Goal: Answer question/provide support

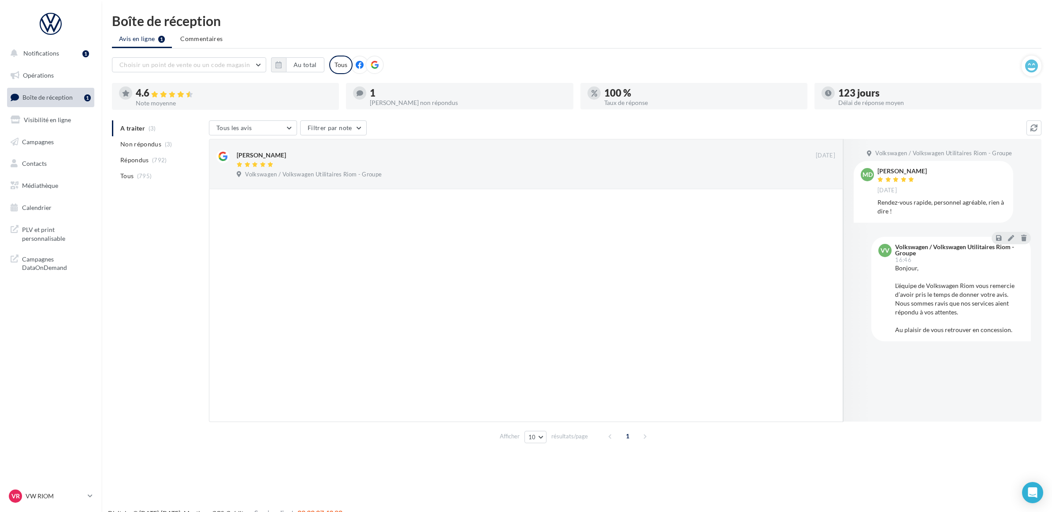
scroll to position [14, 0]
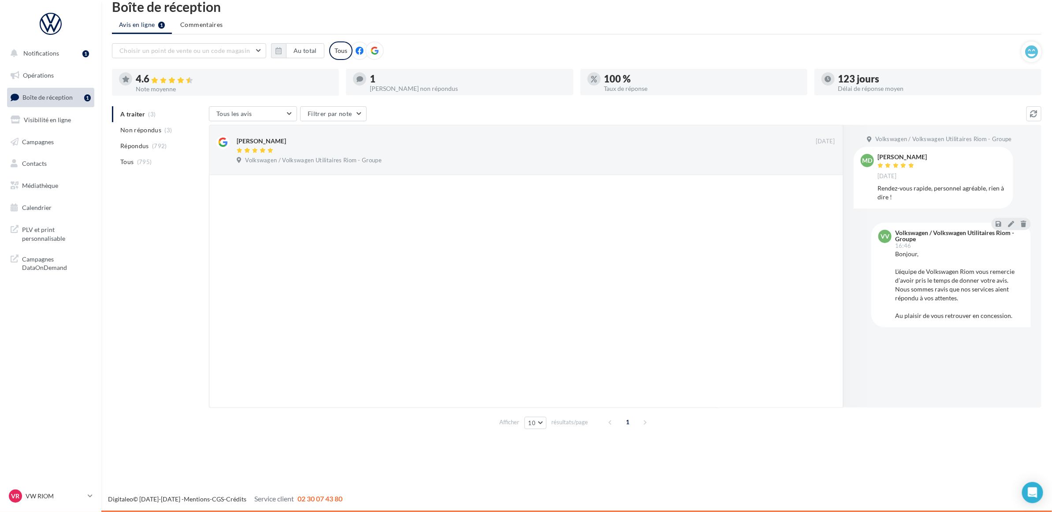
click at [398, 267] on div at bounding box center [526, 291] width 634 height 232
click at [130, 238] on div "A traiter (3) Non répondus (3) Répondus (792) Tous (795) Tous les avis Tous les…" at bounding box center [576, 269] width 929 height 326
click at [354, 156] on span "Volkswagen / Volkswagen Utilitaires Riom - Groupe" at bounding box center [313, 160] width 137 height 8
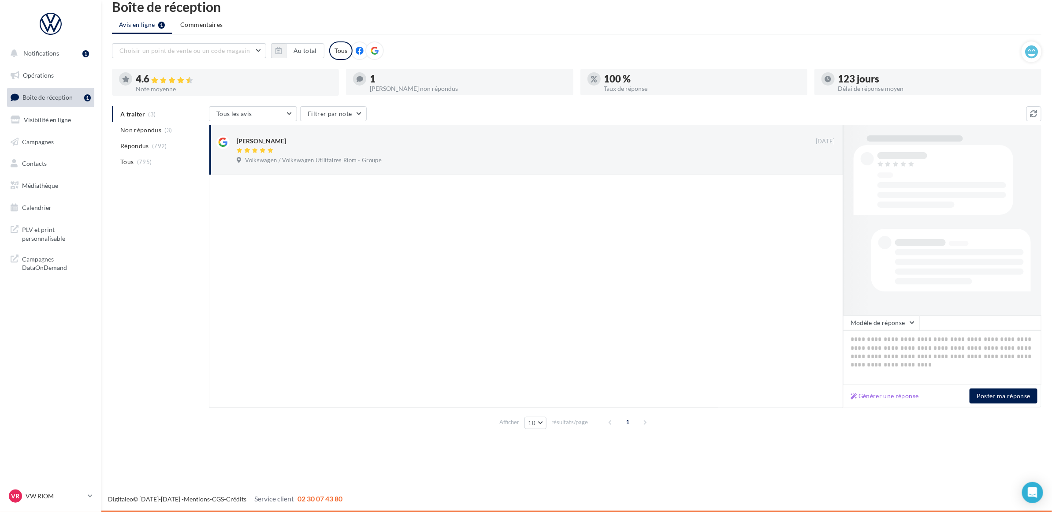
click at [367, 224] on div at bounding box center [526, 291] width 634 height 232
click at [412, 151] on div at bounding box center [526, 150] width 579 height 7
click at [302, 245] on div at bounding box center [526, 291] width 634 height 232
click at [365, 156] on span "Volkswagen / Volkswagen Utilitaires Riom - Groupe" at bounding box center [313, 160] width 137 height 8
click at [363, 169] on div "Thierry 10 sept. Volkswagen / Volkswagen Utilitaires Riom - Groupe Ignorer" at bounding box center [526, 150] width 634 height 50
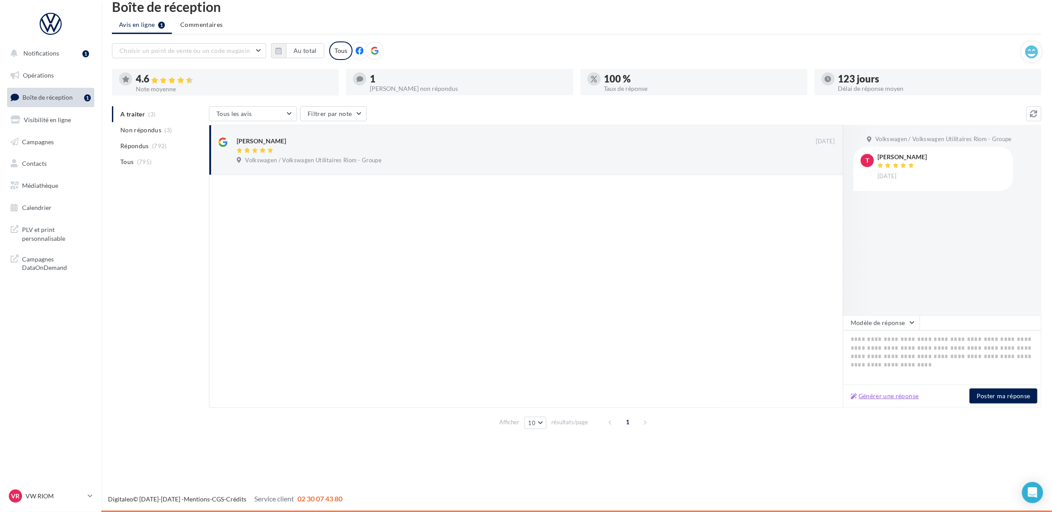
click at [876, 394] on button "Générer une réponse" at bounding box center [884, 395] width 75 height 11
type textarea "**********"
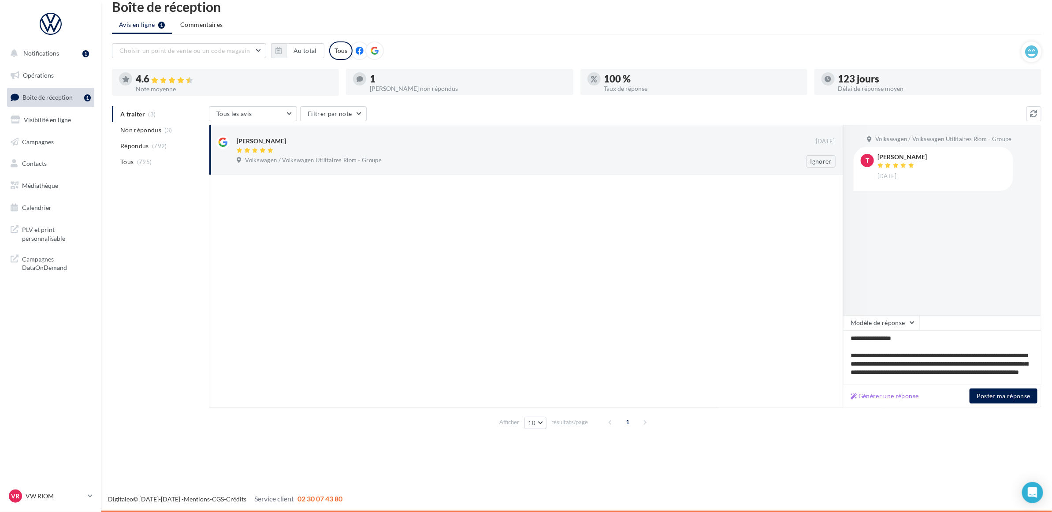
click at [384, 150] on div at bounding box center [526, 150] width 579 height 7
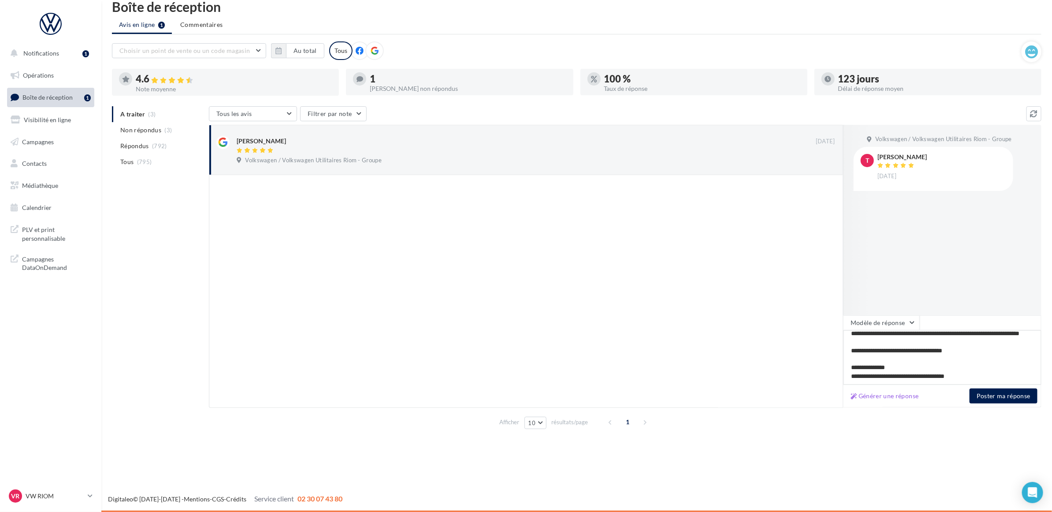
scroll to position [0, 0]
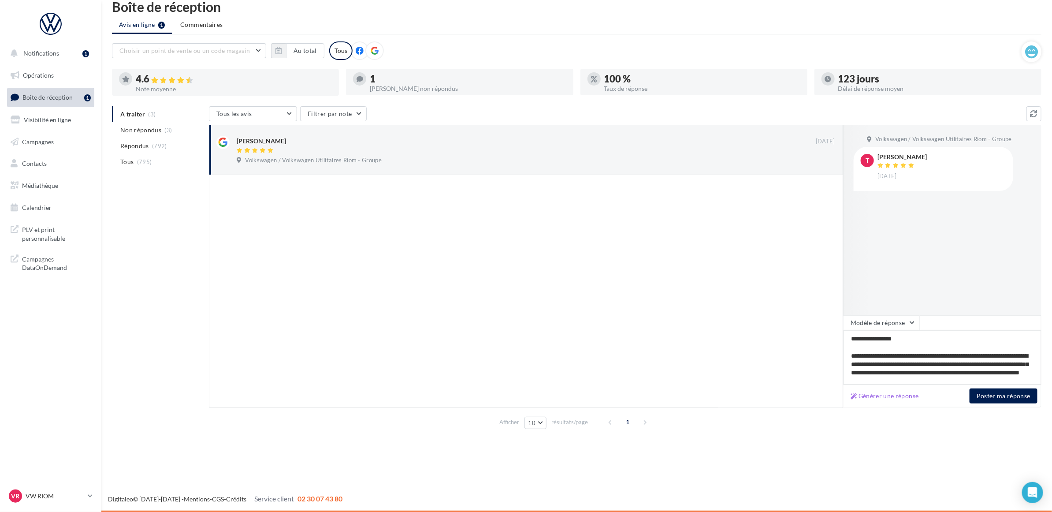
drag, startPoint x: 981, startPoint y: 375, endPoint x: 769, endPoint y: 318, distance: 219.0
click at [769, 308] on div "**********" at bounding box center [625, 266] width 832 height 282
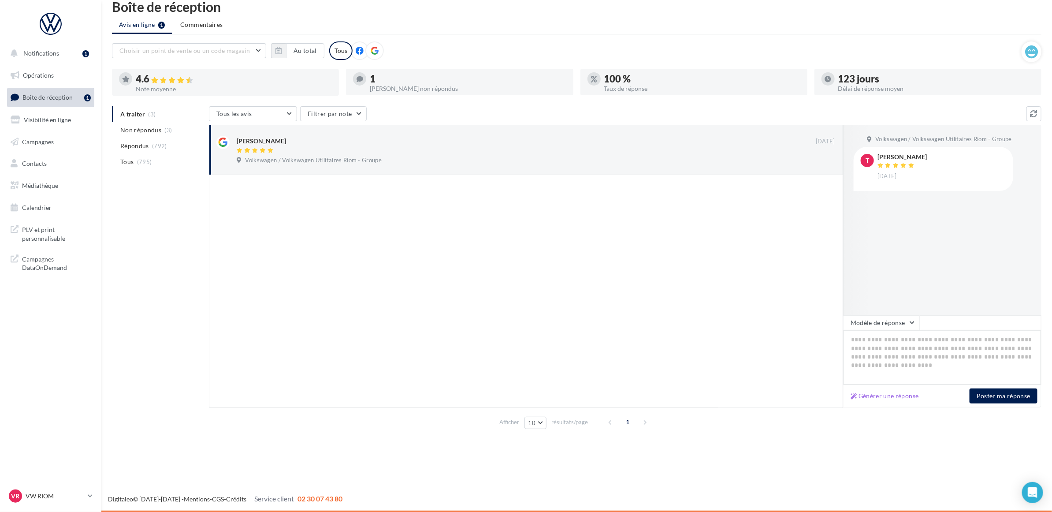
paste textarea "**********"
type textarea "**********"
click at [983, 393] on button "Poster ma réponse" at bounding box center [1004, 395] width 68 height 15
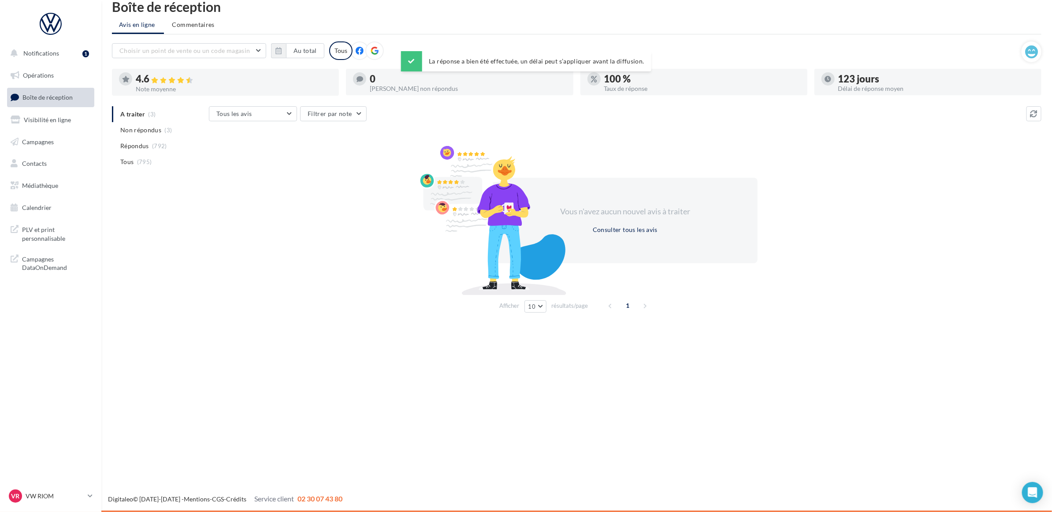
click at [237, 175] on div "Vous n'avez aucun nouvel avis à traiter Consulter tous les avis" at bounding box center [625, 220] width 832 height 142
click at [50, 493] on p "VW RIOM" at bounding box center [55, 495] width 59 height 9
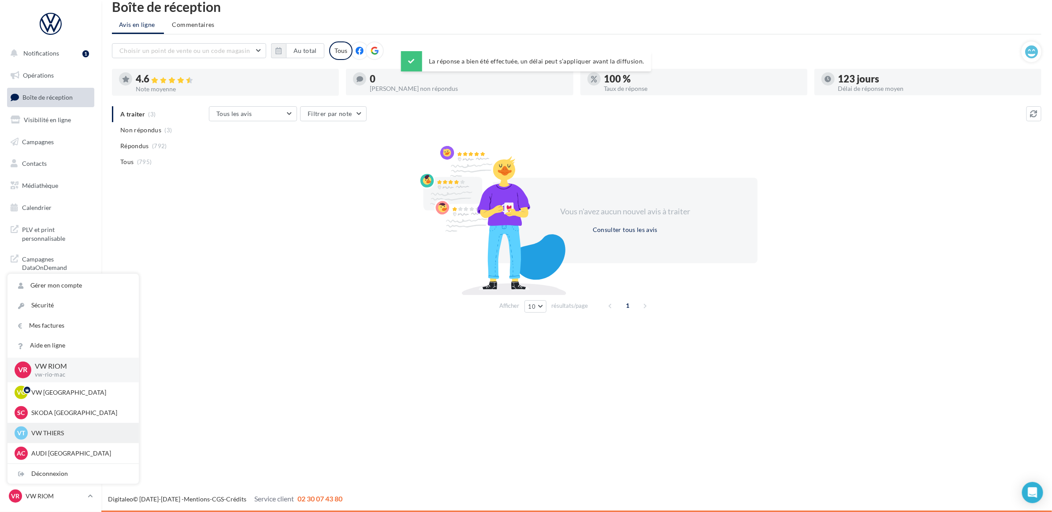
click at [64, 432] on p "VW THIERS" at bounding box center [79, 432] width 97 height 9
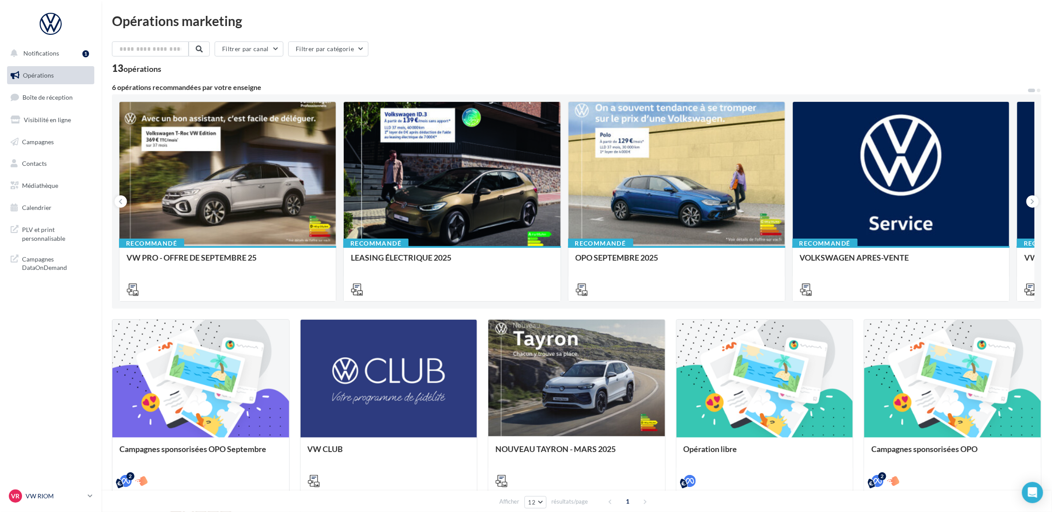
click at [69, 494] on p "VW RIOM" at bounding box center [55, 495] width 59 height 9
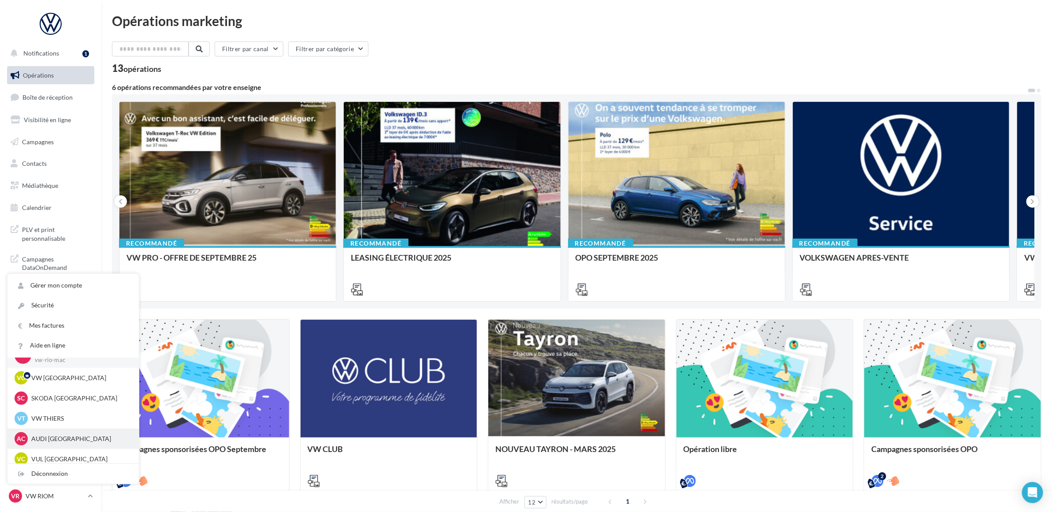
scroll to position [20, 0]
click at [67, 433] on p "AUDI [GEOGRAPHIC_DATA]" at bounding box center [79, 432] width 97 height 9
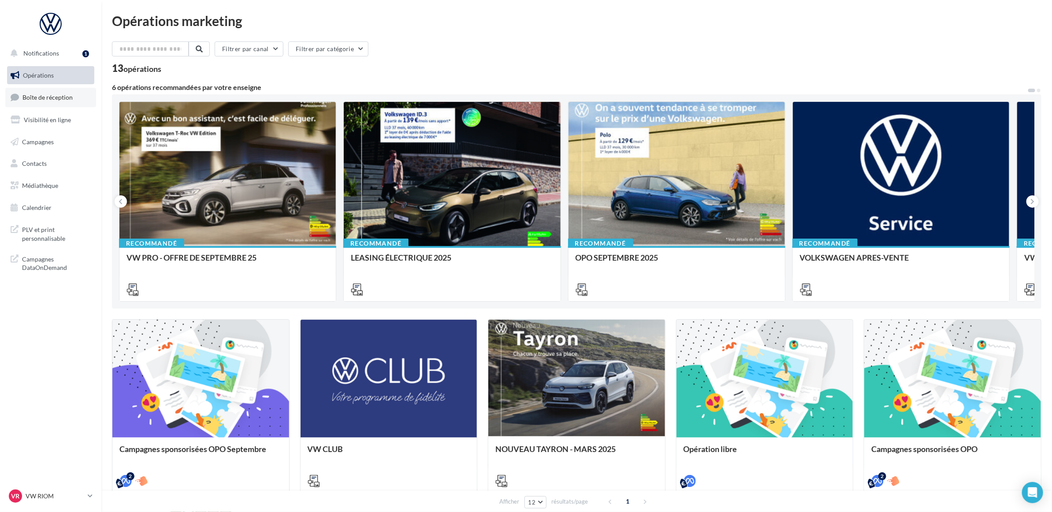
click at [47, 99] on span "Boîte de réception" at bounding box center [47, 96] width 50 height 7
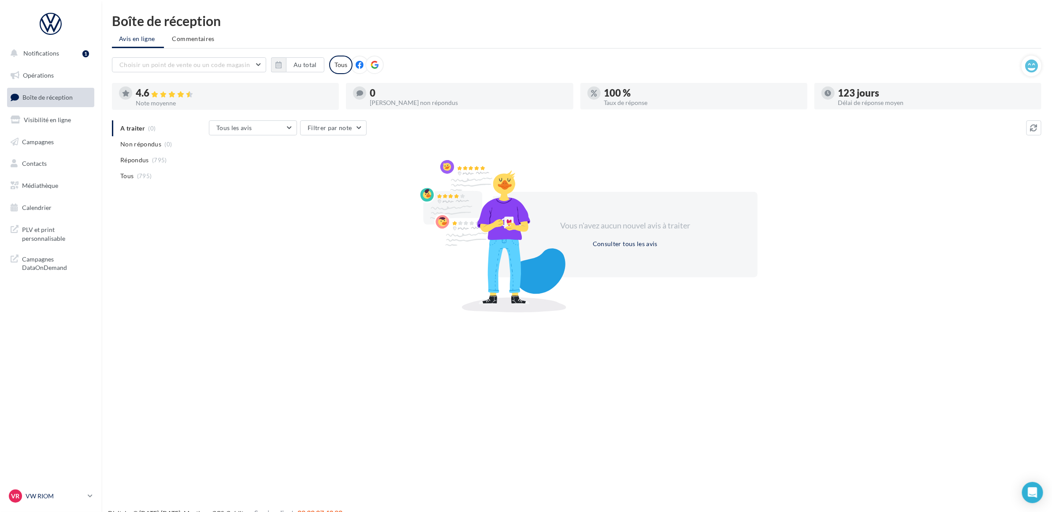
click at [64, 492] on p "VW RIOM" at bounding box center [55, 495] width 59 height 9
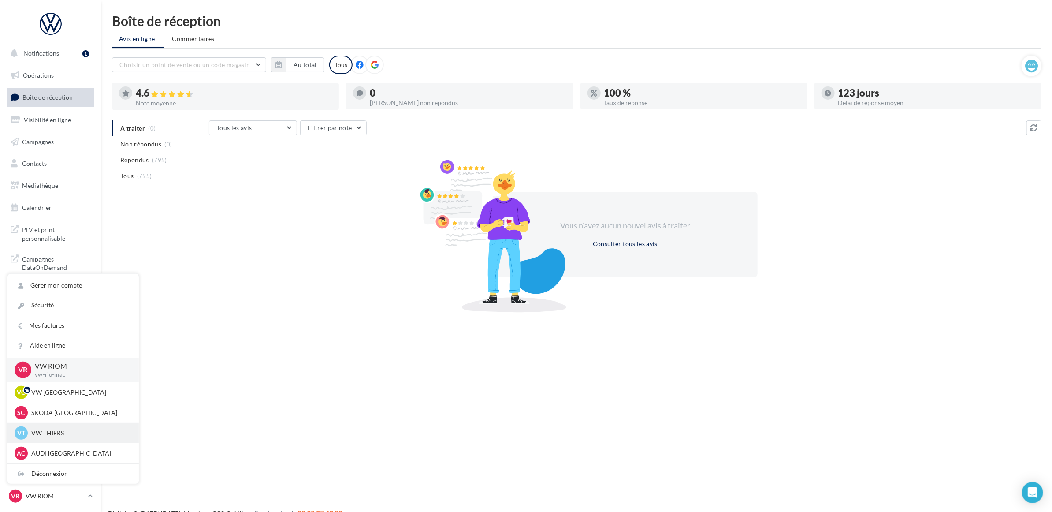
scroll to position [20, 0]
click at [67, 430] on p "AUDI [GEOGRAPHIC_DATA]" at bounding box center [79, 432] width 97 height 9
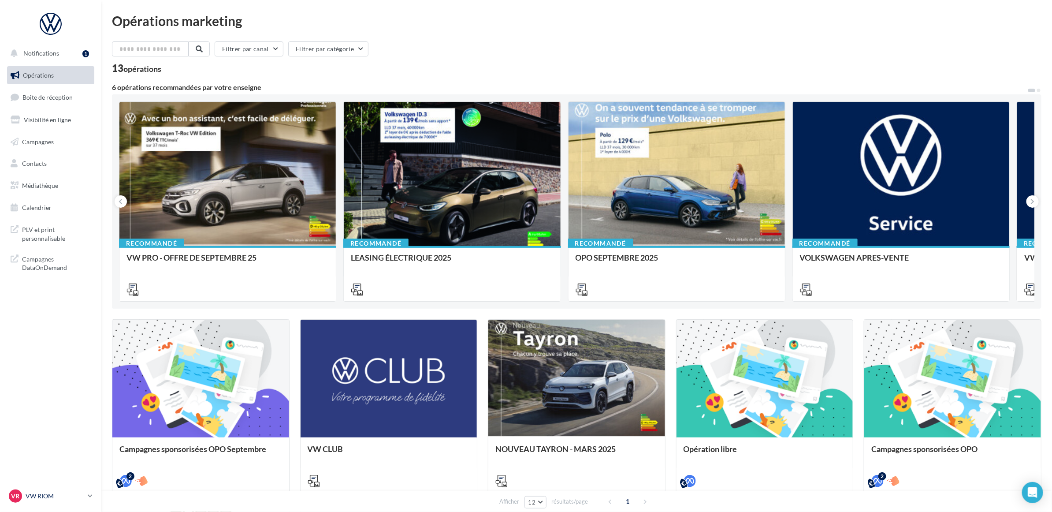
click at [38, 492] on p "VW RIOM" at bounding box center [55, 495] width 59 height 9
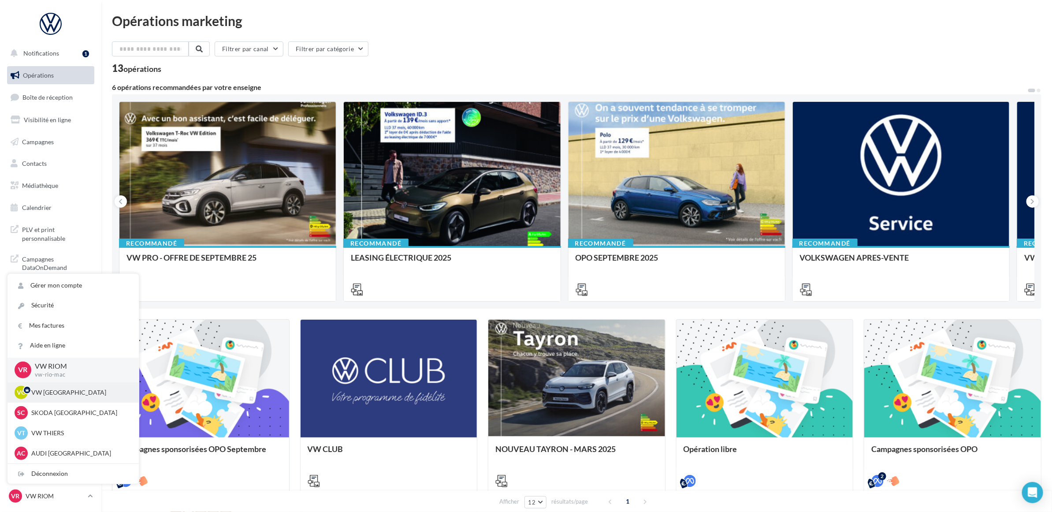
click at [44, 392] on p "VW [GEOGRAPHIC_DATA]" at bounding box center [79, 392] width 97 height 9
